Goal: Task Accomplishment & Management: Use online tool/utility

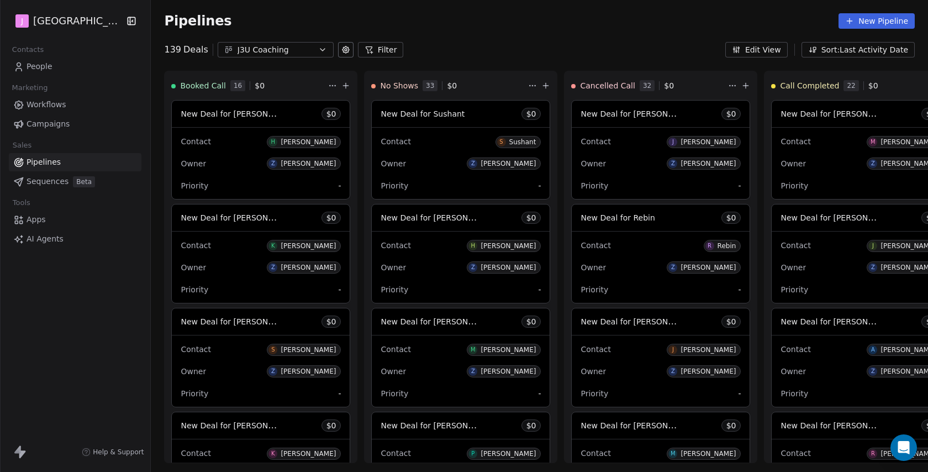
click at [41, 219] on span "Apps" at bounding box center [36, 220] width 19 height 12
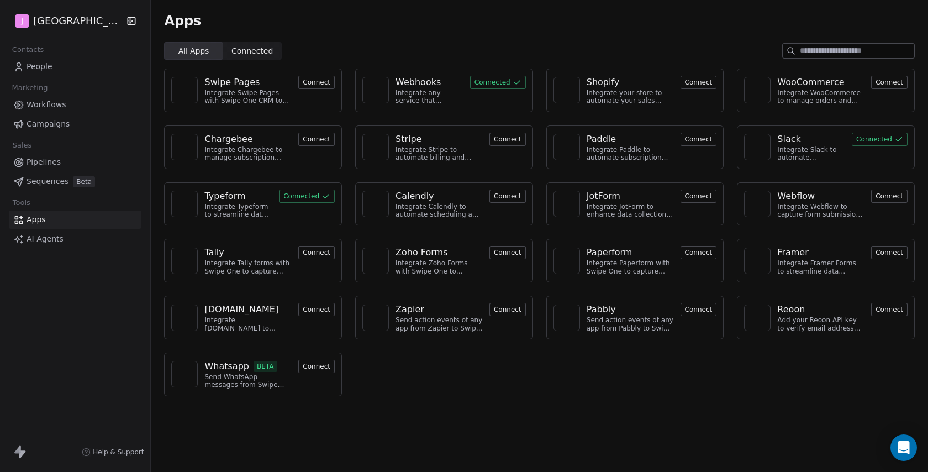
click at [62, 101] on span "Workflows" at bounding box center [47, 105] width 40 height 12
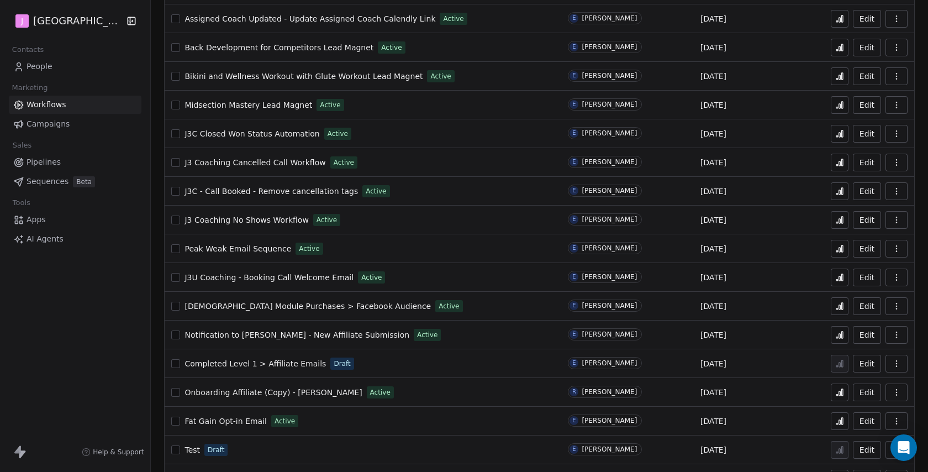
scroll to position [91, 0]
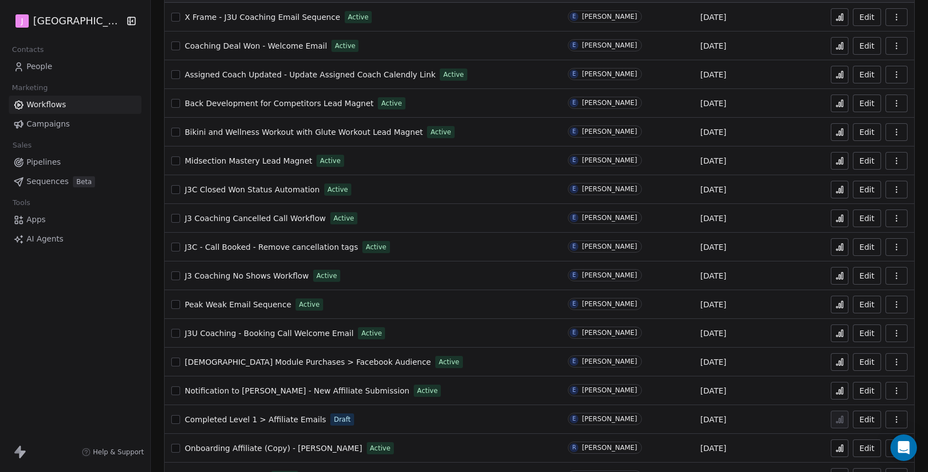
click at [328, 333] on span "J3U Coaching - Booking Call Welcome Email" at bounding box center [269, 333] width 169 height 9
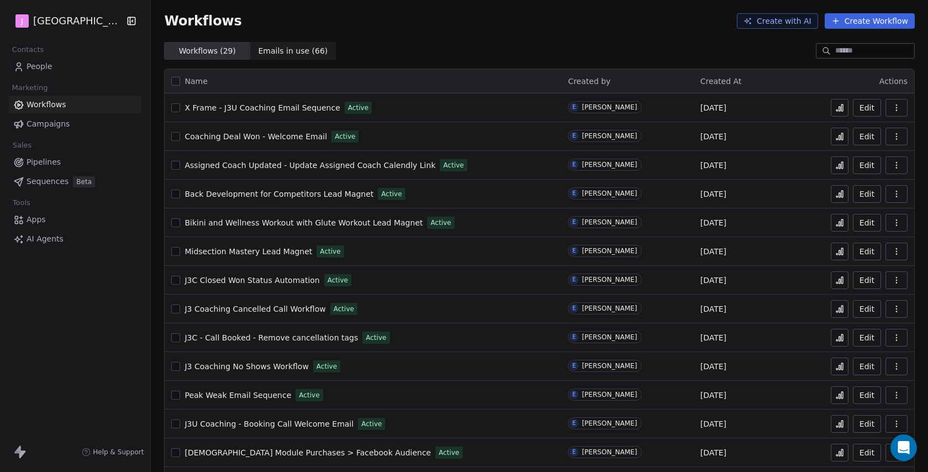
click at [248, 135] on span "Coaching Deal Won - Welcome Email" at bounding box center [256, 136] width 143 height 9
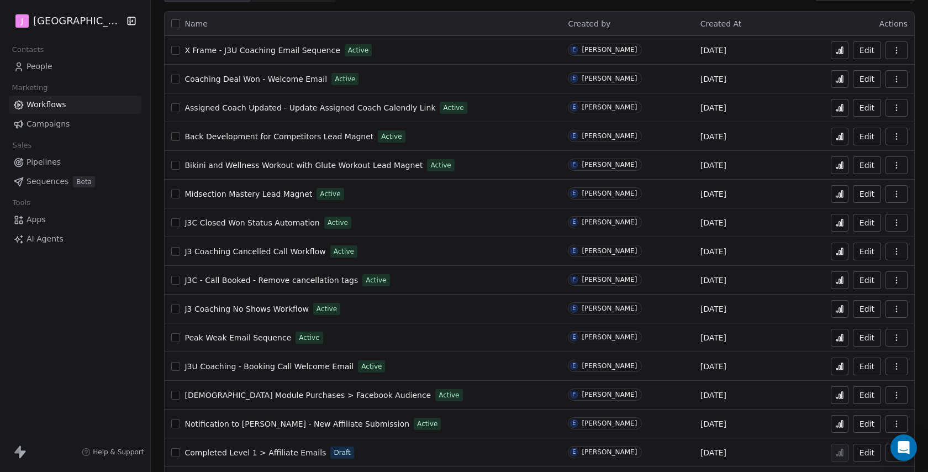
scroll to position [59, 0]
click at [295, 249] on span "J3 Coaching Cancelled Call Workflow" at bounding box center [255, 250] width 141 height 9
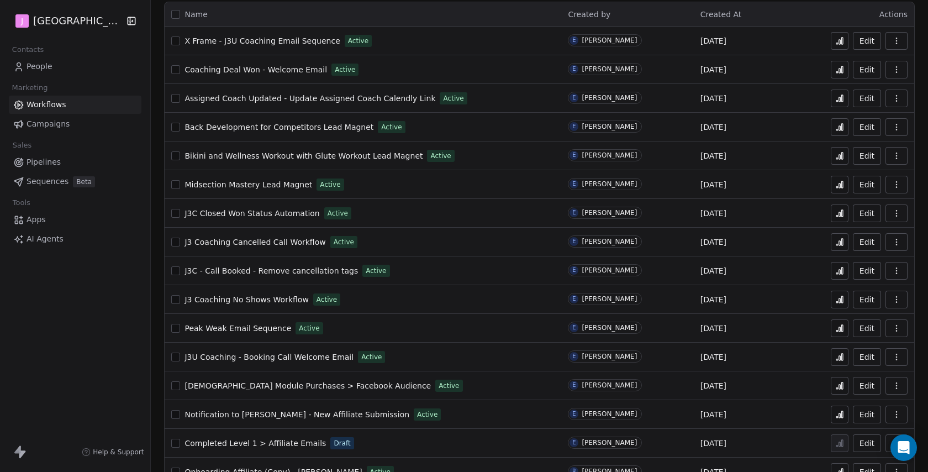
scroll to position [71, 0]
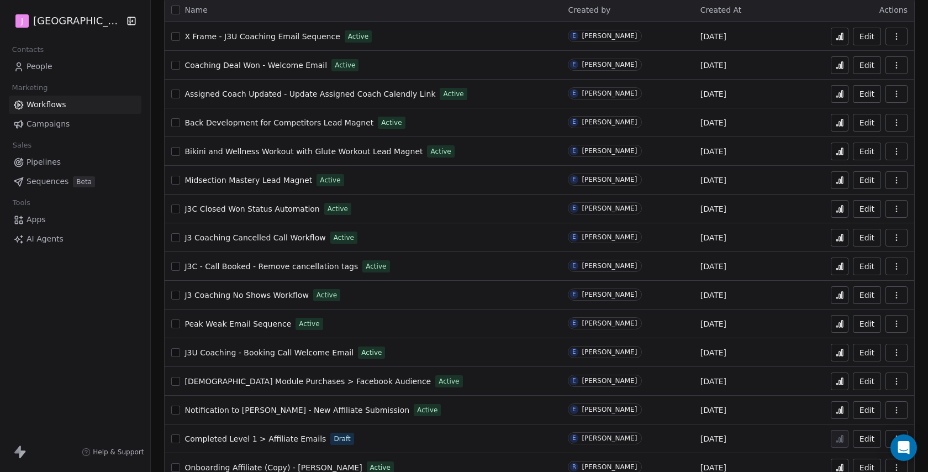
click at [269, 297] on span "J3 Coaching No Shows Workflow" at bounding box center [247, 295] width 124 height 9
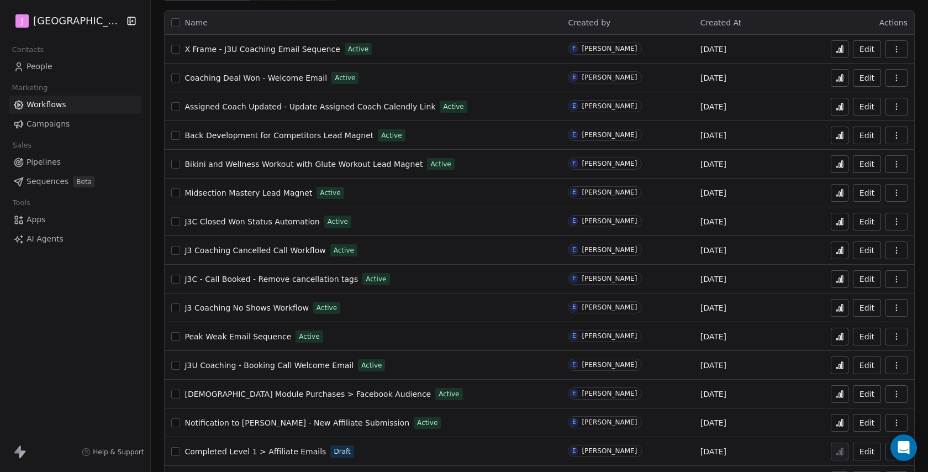
scroll to position [67, 0]
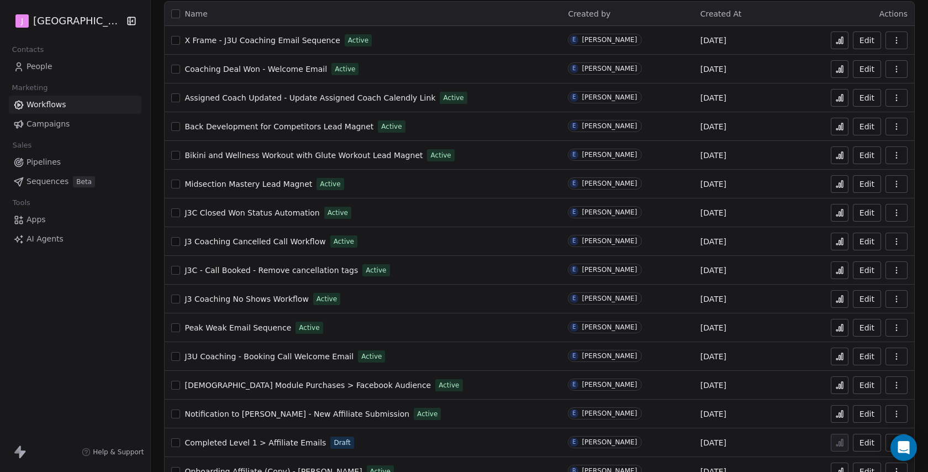
click at [316, 358] on span "J3U Coaching - Booking Call Welcome Email" at bounding box center [269, 356] width 169 height 9
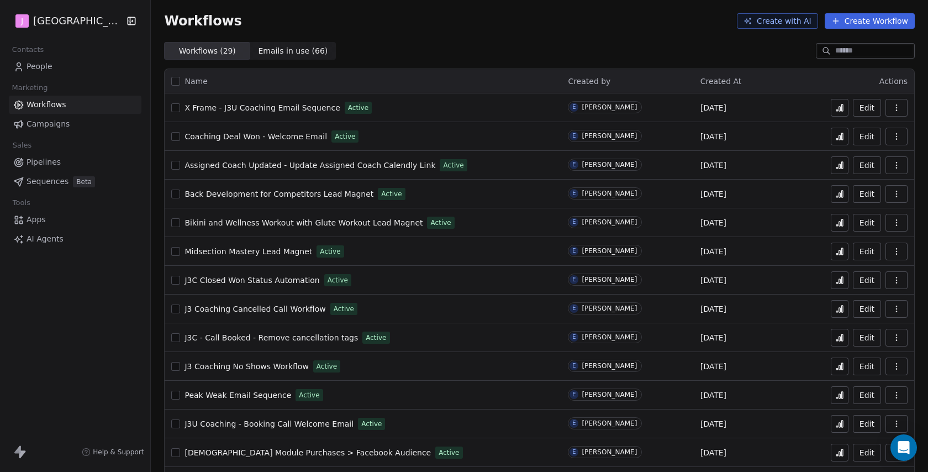
click at [264, 138] on span "Coaching Deal Won - Welcome Email" at bounding box center [256, 136] width 143 height 9
click at [292, 51] on span "Emails in use ( 66 )" at bounding box center [293, 51] width 70 height 12
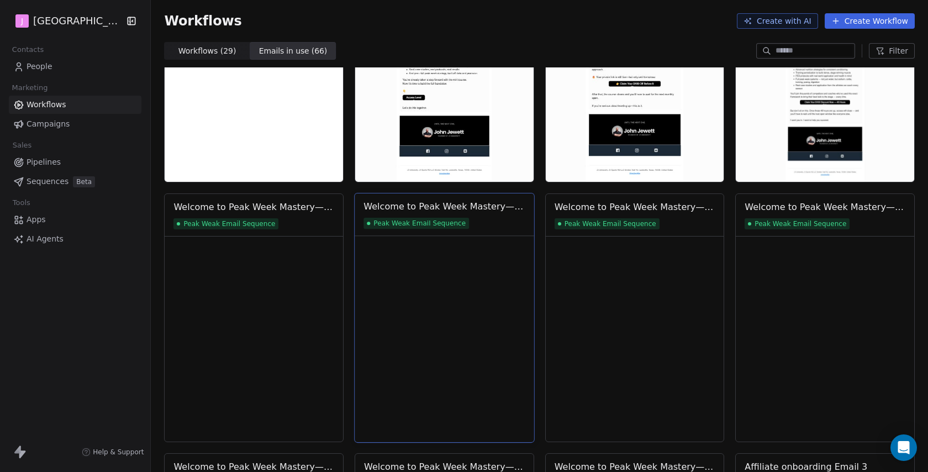
scroll to position [1683, 0]
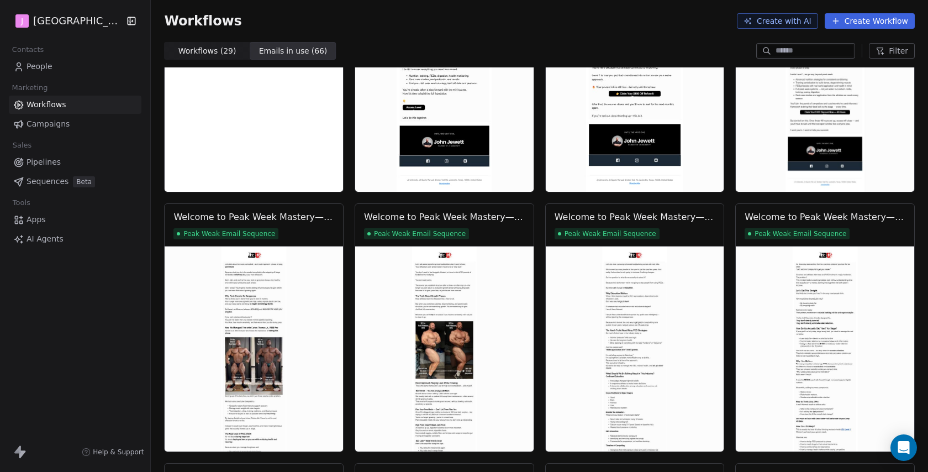
click at [189, 49] on span "Workflows ( 29 )" at bounding box center [208, 51] width 58 height 12
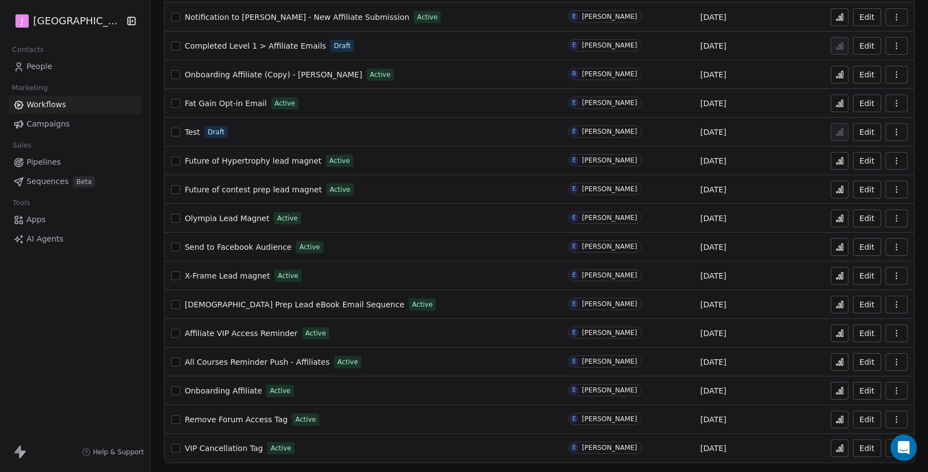
scroll to position [0, 0]
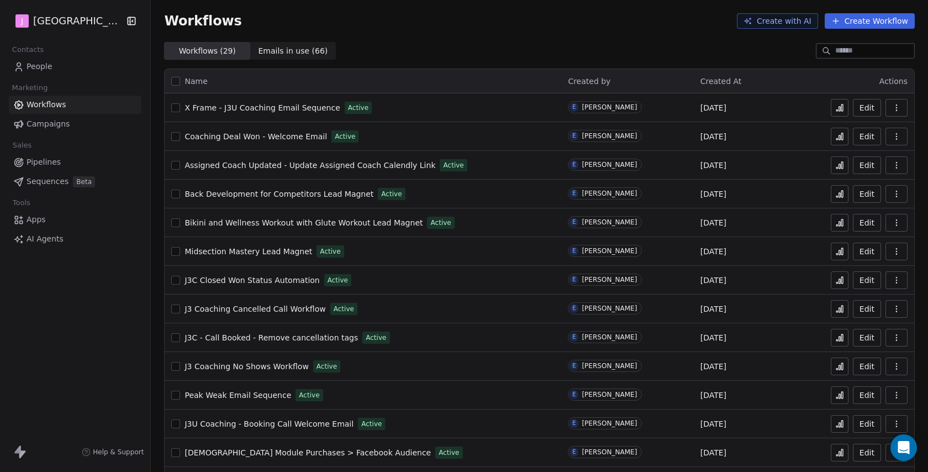
click at [60, 163] on link "Pipelines" at bounding box center [75, 162] width 133 height 18
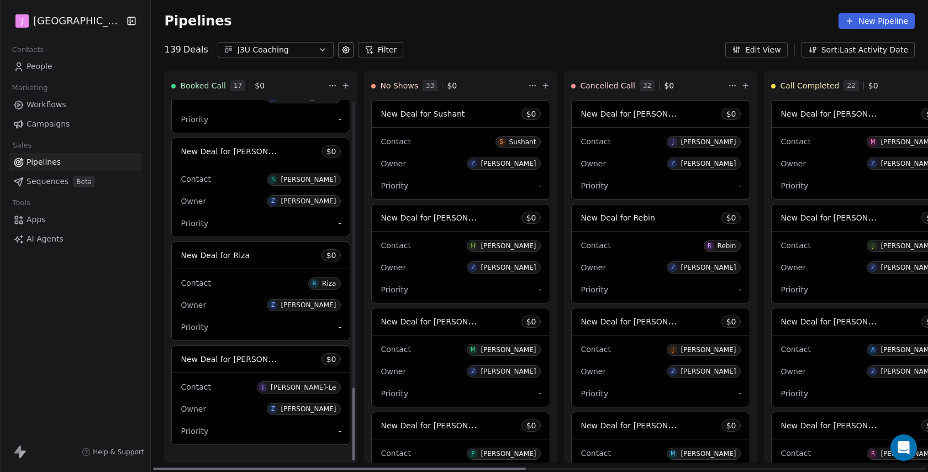
scroll to position [1439, 0]
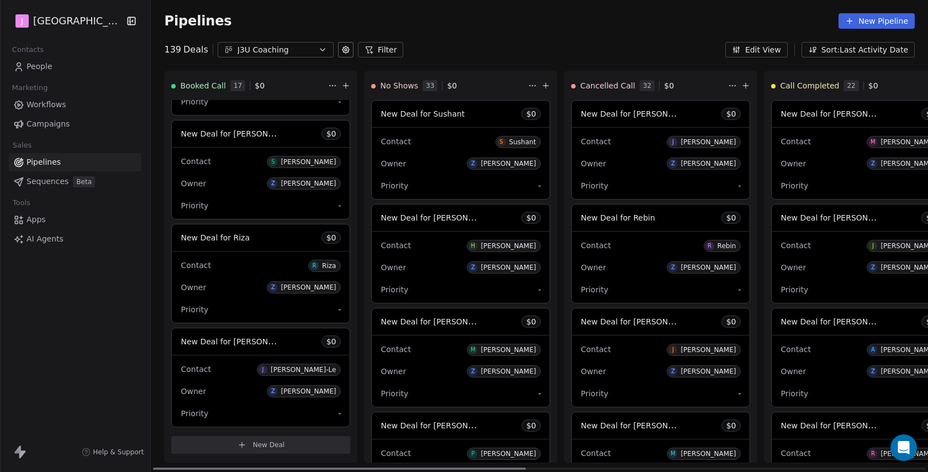
click at [253, 344] on span "New Deal for Jimnie Chau-Le" at bounding box center [245, 341] width 129 height 11
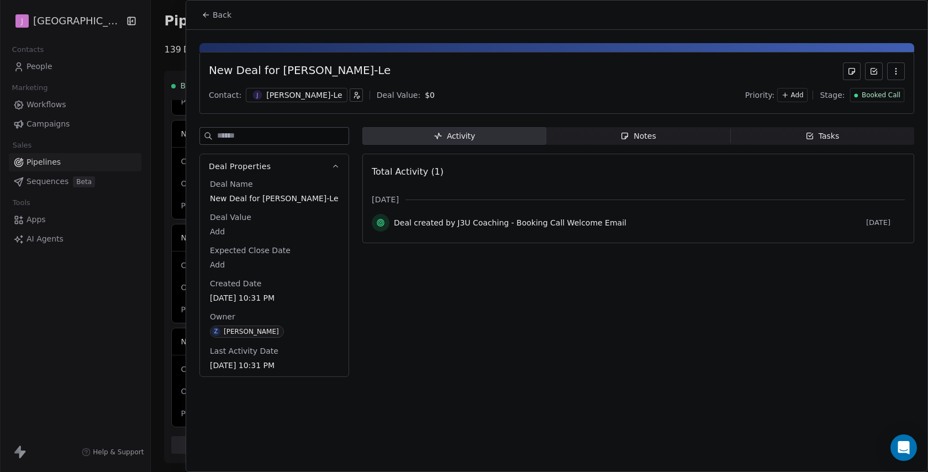
click at [879, 98] on span "Booked Call" at bounding box center [881, 95] width 39 height 9
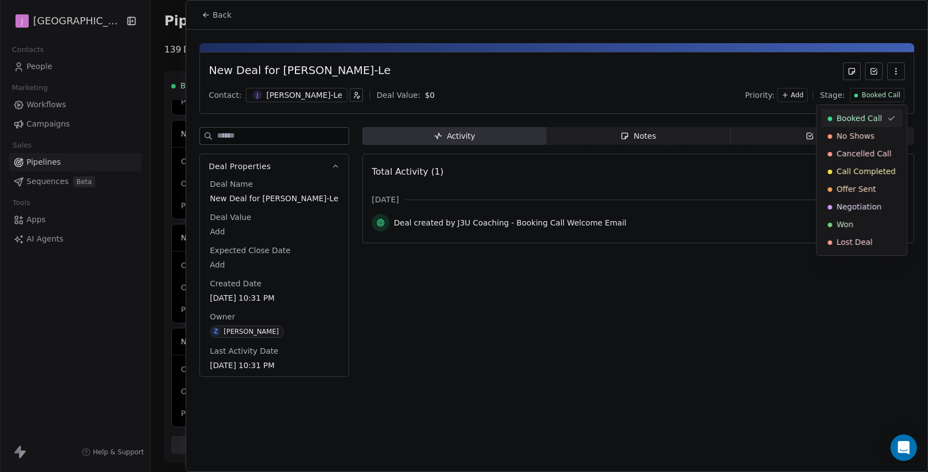
click at [899, 72] on html "J J3 University Contacts People Marketing Workflows Campaigns Sales Pipelines S…" at bounding box center [464, 236] width 928 height 472
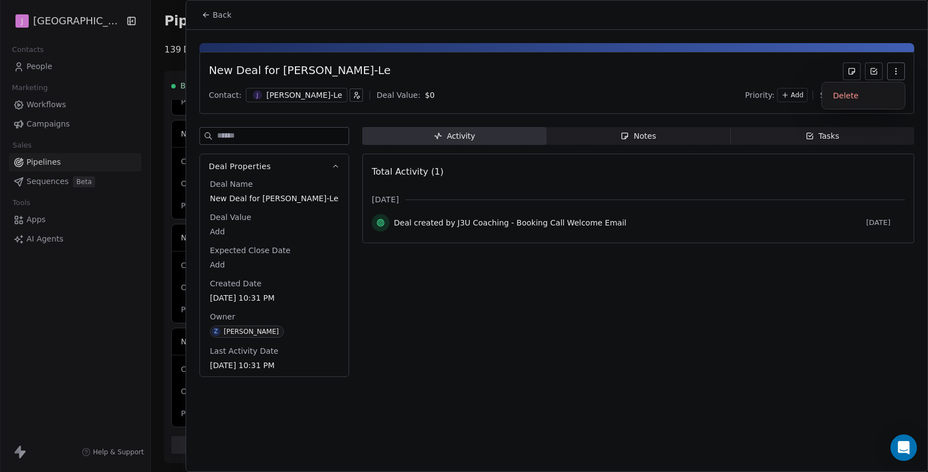
click at [896, 72] on icon "button" at bounding box center [896, 71] width 9 height 9
click at [757, 69] on div "New Deal for Jimnie Chau-Le" at bounding box center [557, 71] width 696 height 18
click at [800, 93] on span "Add" at bounding box center [797, 95] width 13 height 9
click at [796, 57] on html "J J3 University Contacts People Marketing Workflows Campaigns Sales Pipelines S…" at bounding box center [464, 236] width 928 height 472
click at [798, 92] on span "Add" at bounding box center [797, 95] width 13 height 9
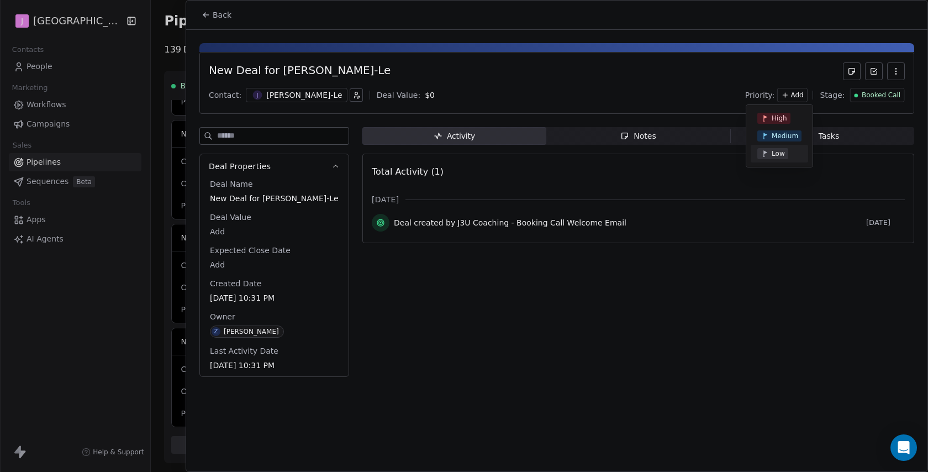
click at [790, 151] on div "Low" at bounding box center [780, 153] width 44 height 11
click at [879, 98] on span "Booked Call" at bounding box center [881, 95] width 39 height 9
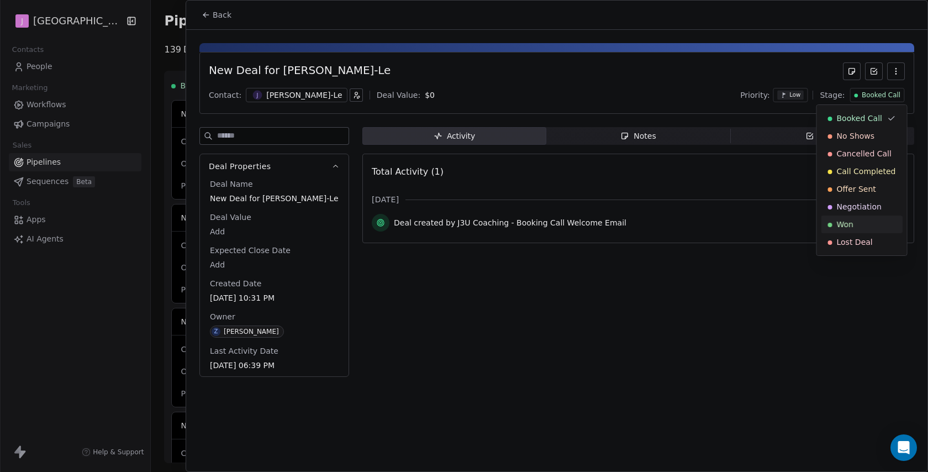
click at [707, 70] on html "J J3 University Contacts People Marketing Workflows Campaigns Sales Pipelines S…" at bounding box center [464, 236] width 928 height 472
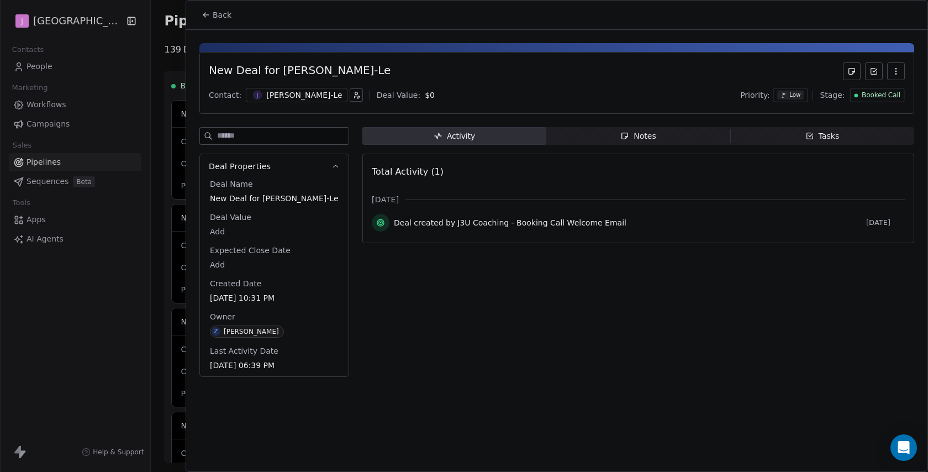
click at [216, 12] on span "Back" at bounding box center [222, 14] width 19 height 11
